Goal: Find specific page/section: Find specific page/section

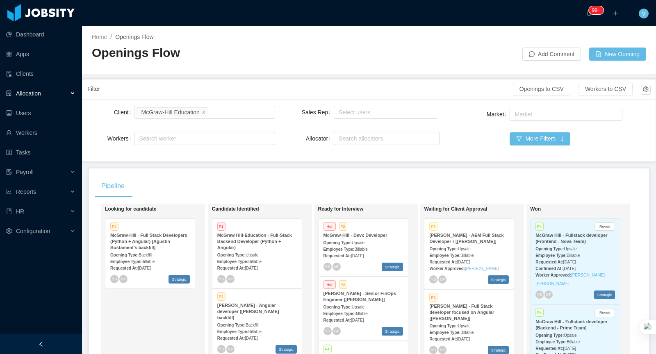
scroll to position [358, 0]
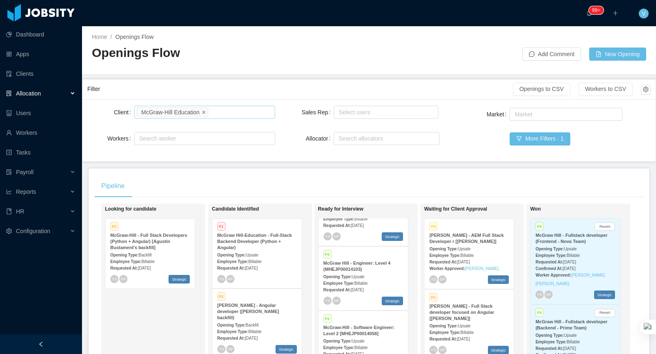
click at [207, 113] on li "McGraw-Hill Education" at bounding box center [171, 112] width 71 height 10
click at [205, 111] on icon "icon: close" at bounding box center [203, 111] width 3 height 3
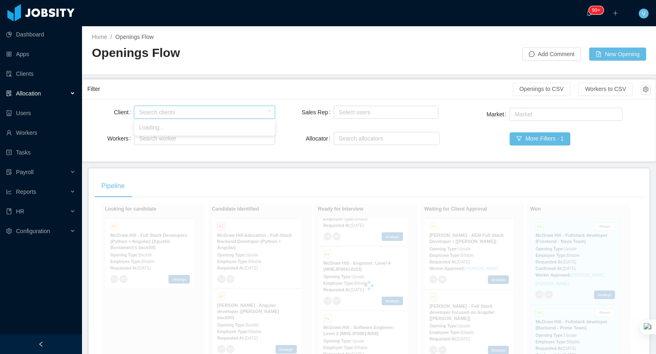
click at [218, 112] on div "Search clients" at bounding box center [202, 112] width 127 height 8
type input "*****"
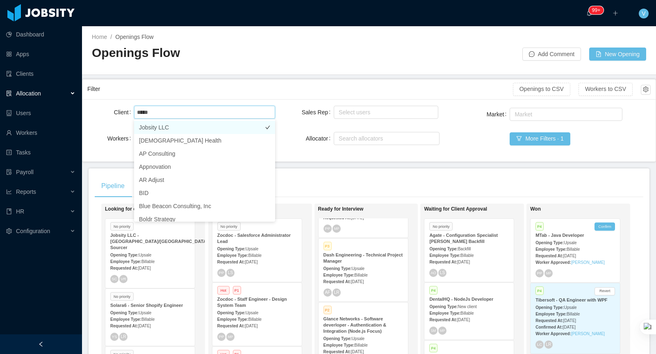
click at [179, 126] on li "Jobsity LLC" at bounding box center [204, 127] width 141 height 13
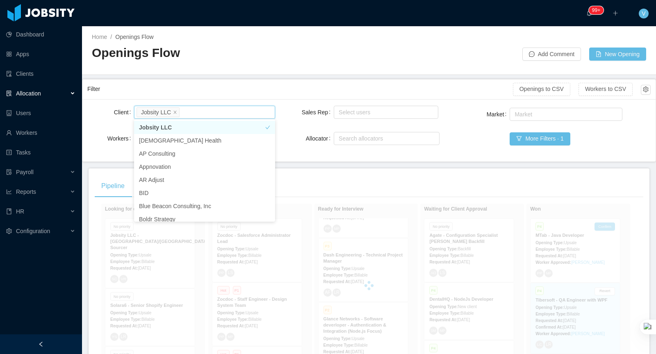
click at [179, 126] on li "Jobsity LLC" at bounding box center [204, 127] width 141 height 13
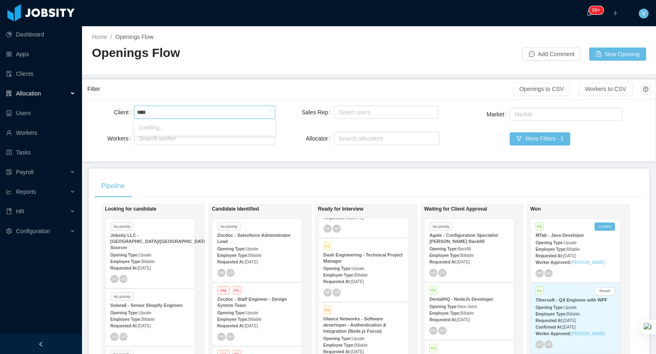
type input "*****"
drag, startPoint x: 183, startPoint y: 127, endPoint x: 252, endPoint y: 111, distance: 70.3
click at [183, 127] on li "Creed Interactive" at bounding box center [204, 127] width 141 height 13
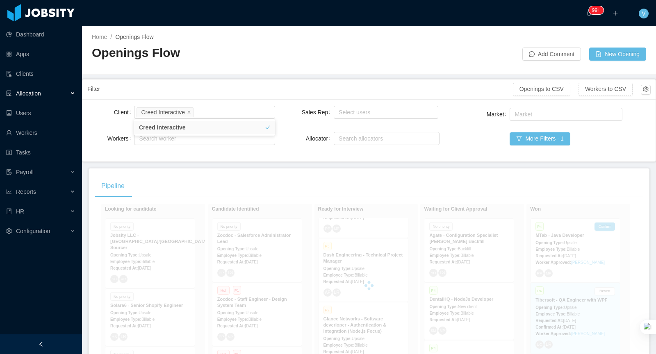
click at [295, 89] on div "Filter" at bounding box center [299, 89] width 425 height 15
